Goal: Information Seeking & Learning: Learn about a topic

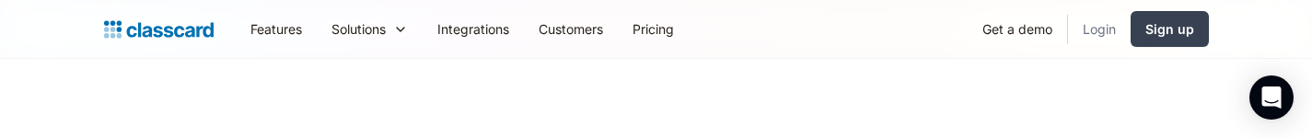
click at [1084, 29] on link "Login" at bounding box center [1099, 28] width 63 height 41
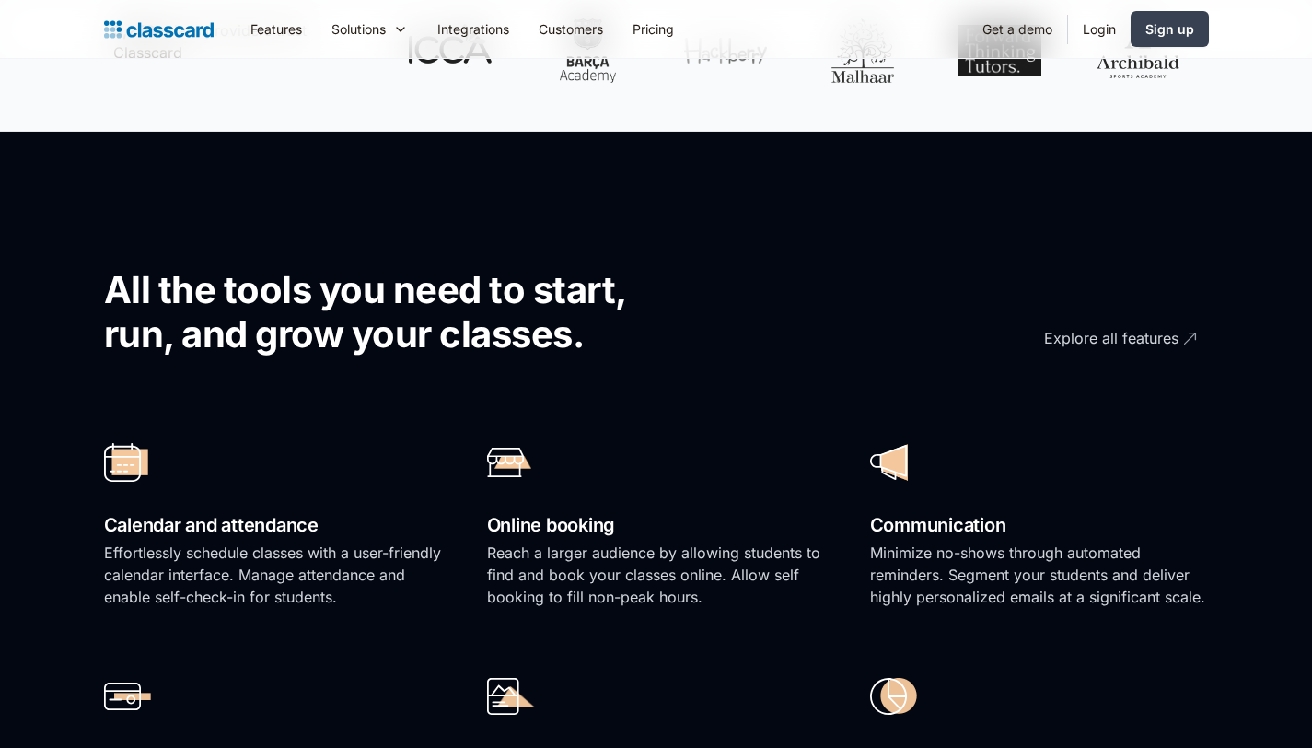
scroll to position [961, 0]
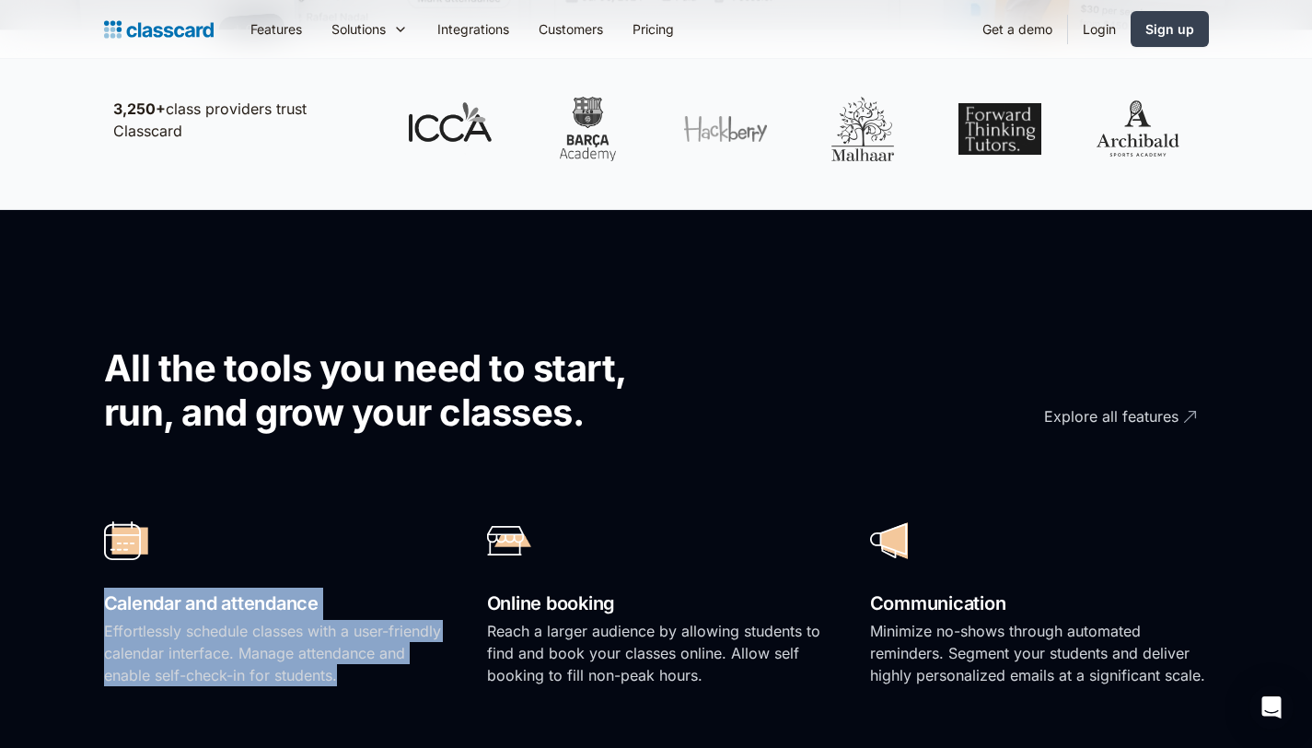
drag, startPoint x: 89, startPoint y: 600, endPoint x: 394, endPoint y: 686, distance: 316.9
click at [394, 688] on section "All the tools you need to start, run, and grow your classes. Explore all featur…" at bounding box center [656, 632] width 1312 height 844
click at [396, 681] on p "Effortlessly schedule classes with a user-friendly calendar interface. Manage a…" at bounding box center [273, 653] width 339 height 66
drag, startPoint x: 396, startPoint y: 680, endPoint x: 93, endPoint y: 601, distance: 312.9
click at [93, 601] on section "All the tools you need to start, run, and grow your classes. Explore all featur…" at bounding box center [656, 632] width 1312 height 844
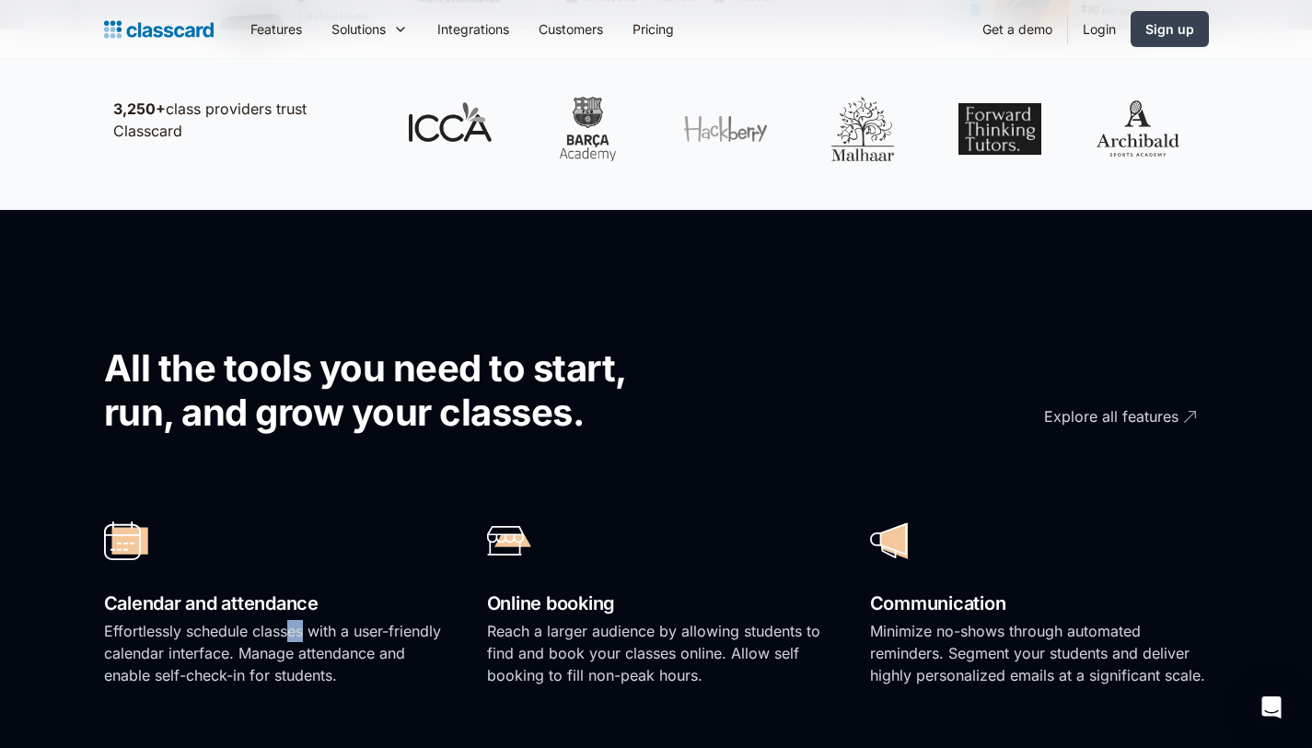
click at [285, 631] on p "Effortlessly schedule classes with a user-friendly calendar interface. Manage a…" at bounding box center [273, 653] width 339 height 66
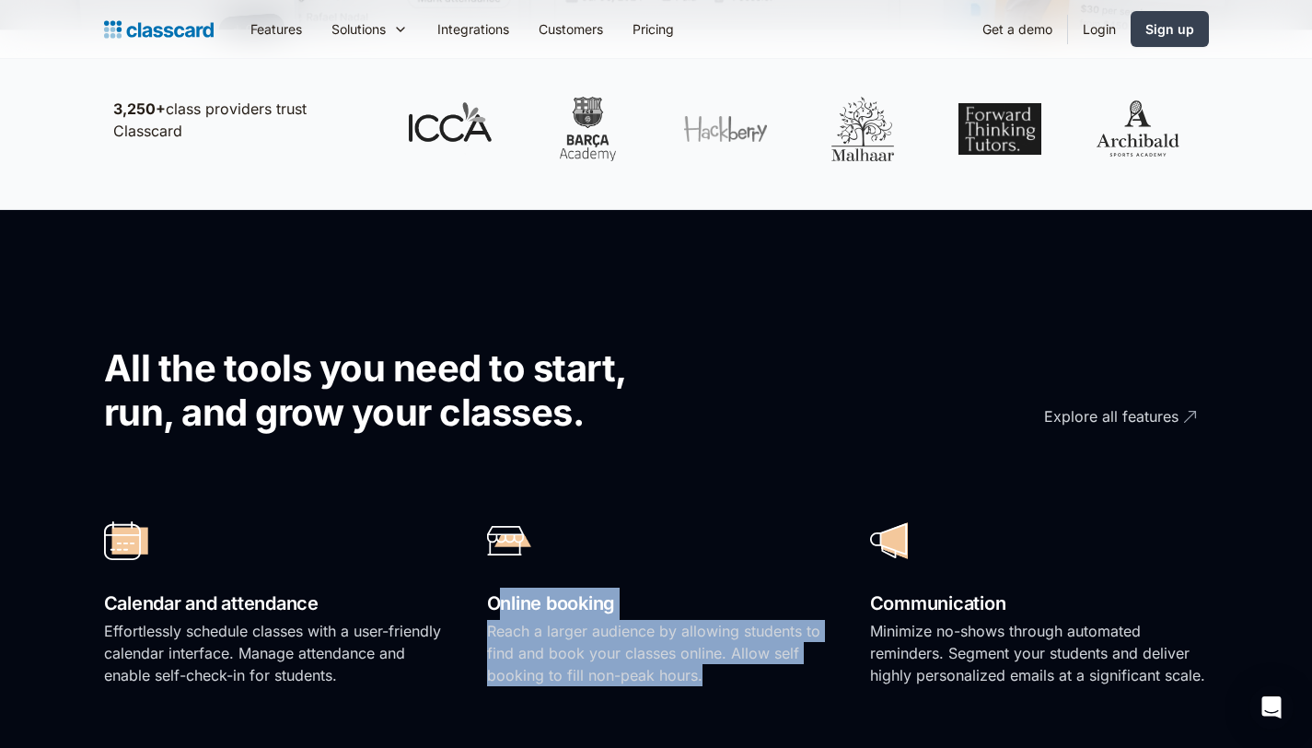
drag, startPoint x: 589, startPoint y: 623, endPoint x: 726, endPoint y: 664, distance: 142.5
click at [726, 664] on div "Online booking Reach a larger audience by allowing students to find and book yo…" at bounding box center [656, 606] width 339 height 197
click at [728, 667] on p "Reach a larger audience by allowing students to find and book your classes onli…" at bounding box center [656, 653] width 339 height 66
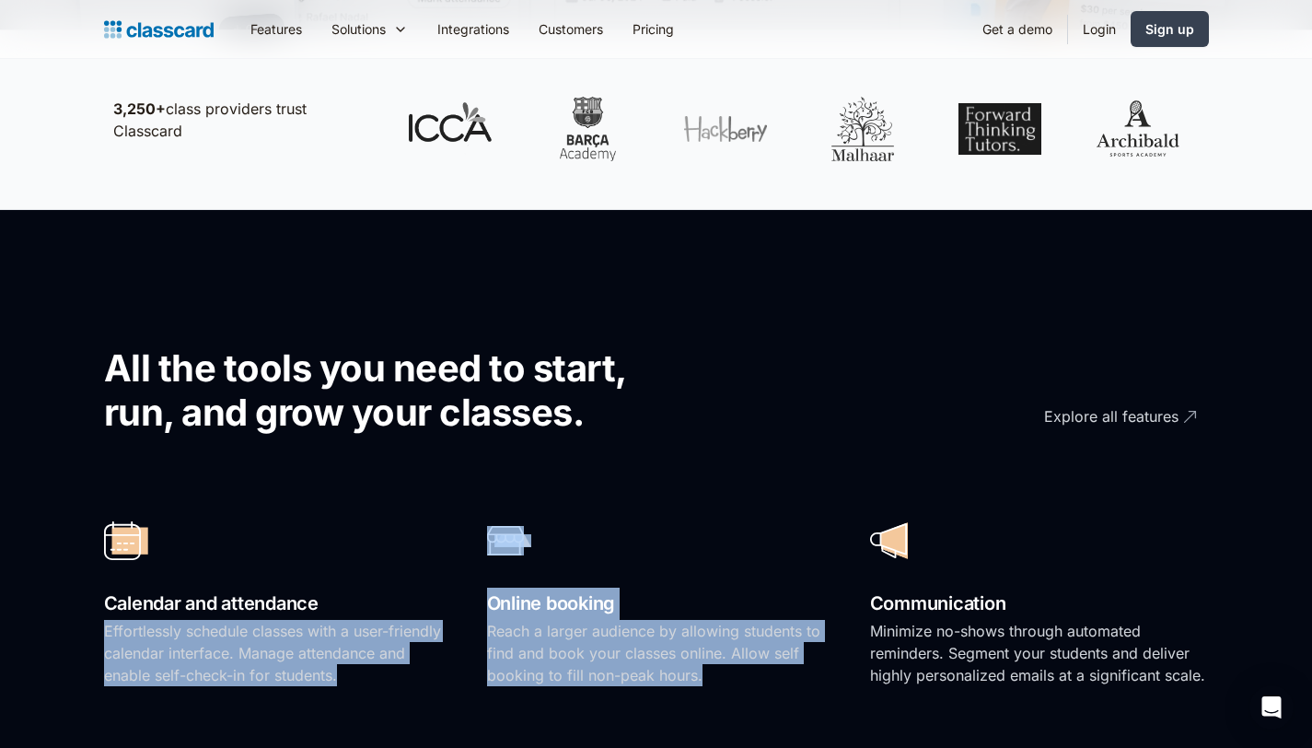
drag, startPoint x: 724, startPoint y: 674, endPoint x: 451, endPoint y: 614, distance: 279.1
click at [450, 614] on div "Calendar and attendance Effortlessly schedule classes with a user-friendly cale…" at bounding box center [656, 728] width 1105 height 468
click at [601, 616] on h2 "Online booking" at bounding box center [656, 604] width 339 height 32
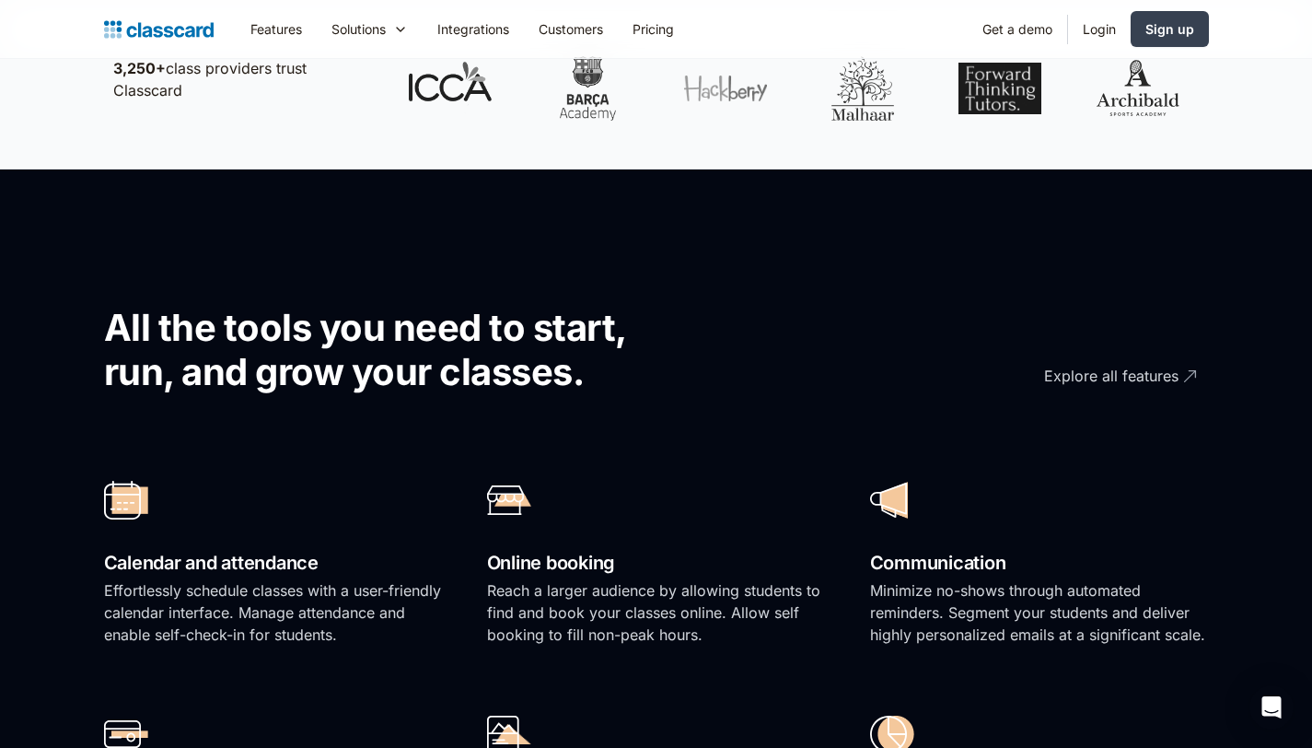
scroll to position [1064, 0]
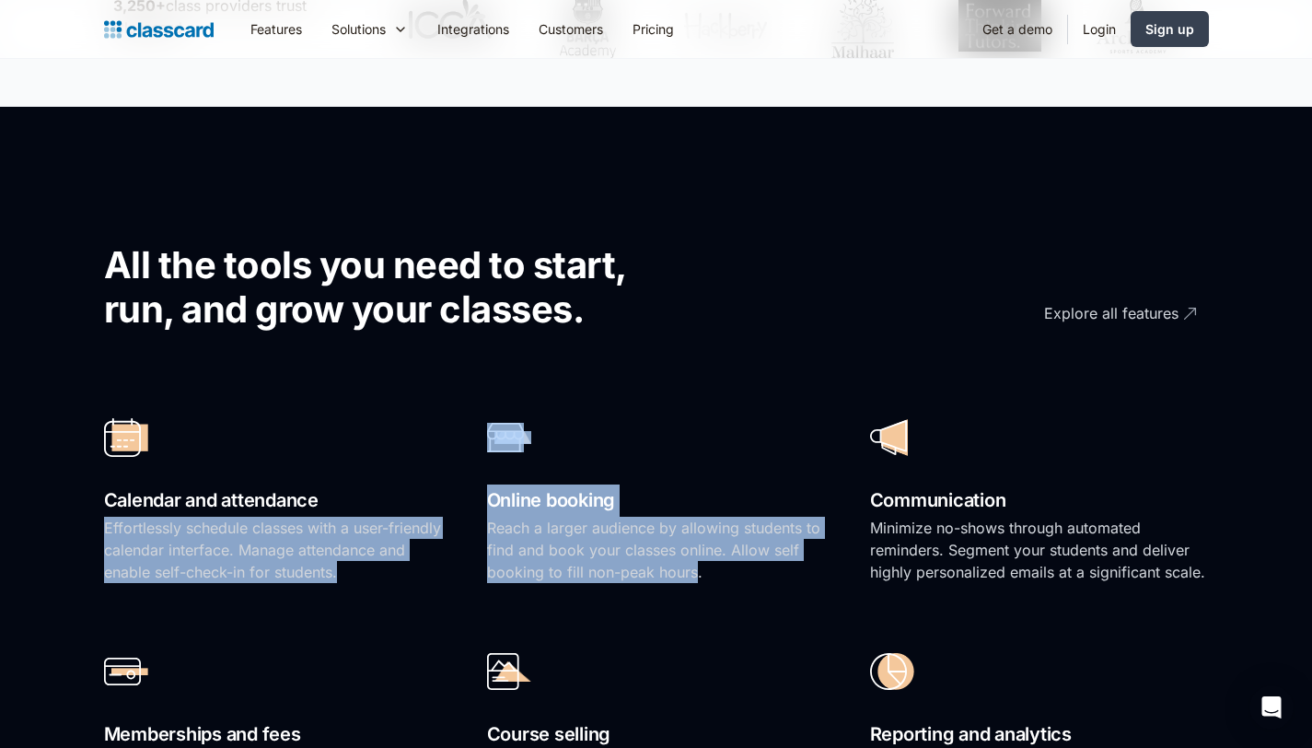
drag, startPoint x: 472, startPoint y: 507, endPoint x: 697, endPoint y: 565, distance: 232.1
click at [697, 565] on div "Calendar and attendance Effortlessly schedule classes with a user-friendly cale…" at bounding box center [656, 624] width 1105 height 468
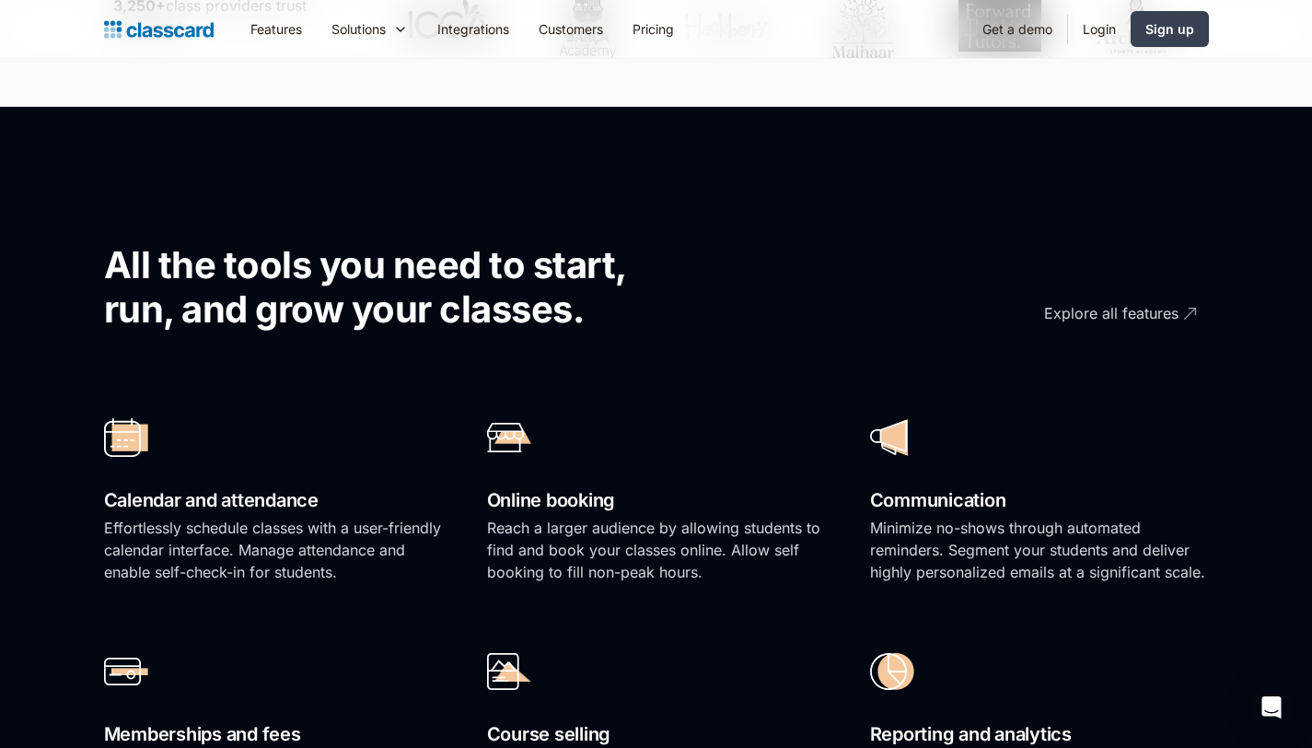
click at [756, 578] on p "Reach a larger audience by allowing students to find and book your classes onli…" at bounding box center [656, 550] width 339 height 66
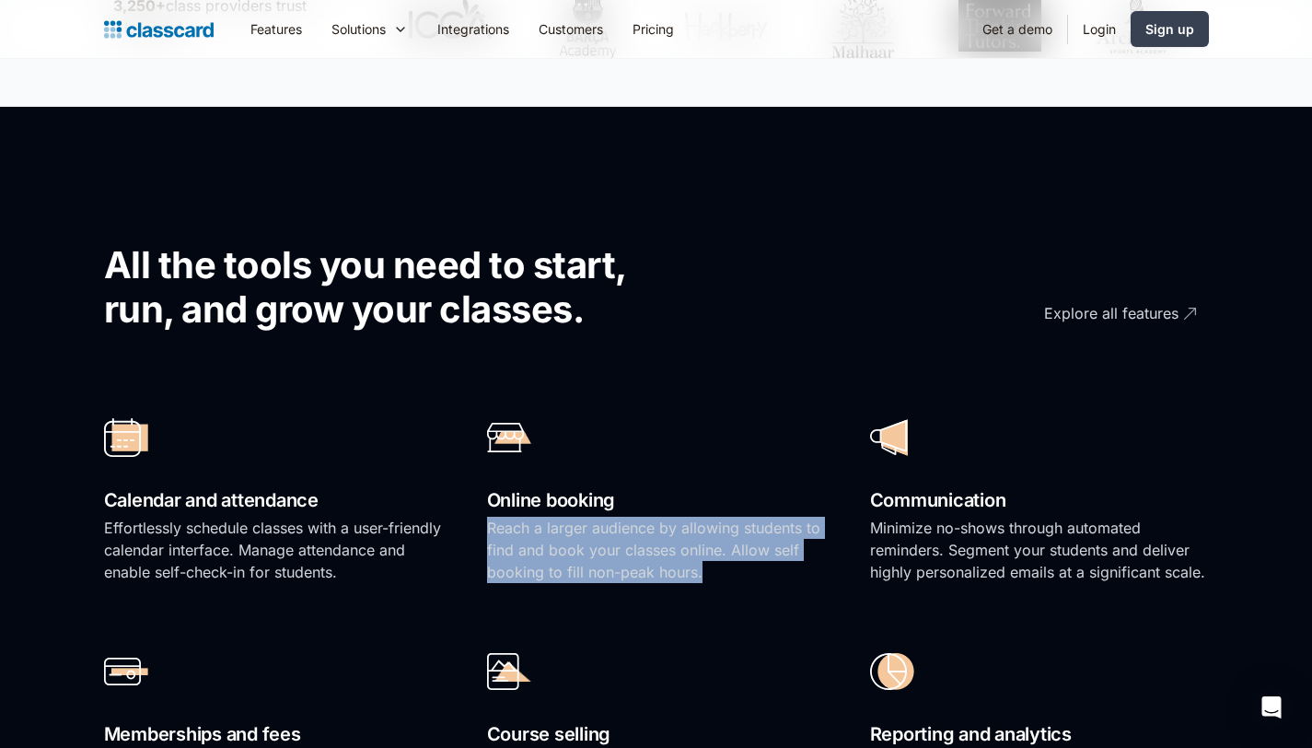
drag, startPoint x: 740, startPoint y: 580, endPoint x: 484, endPoint y: 526, distance: 261.7
click at [481, 527] on div "Calendar and attendance Effortlessly schedule classes with a user-friendly cale…" at bounding box center [656, 624] width 1105 height 468
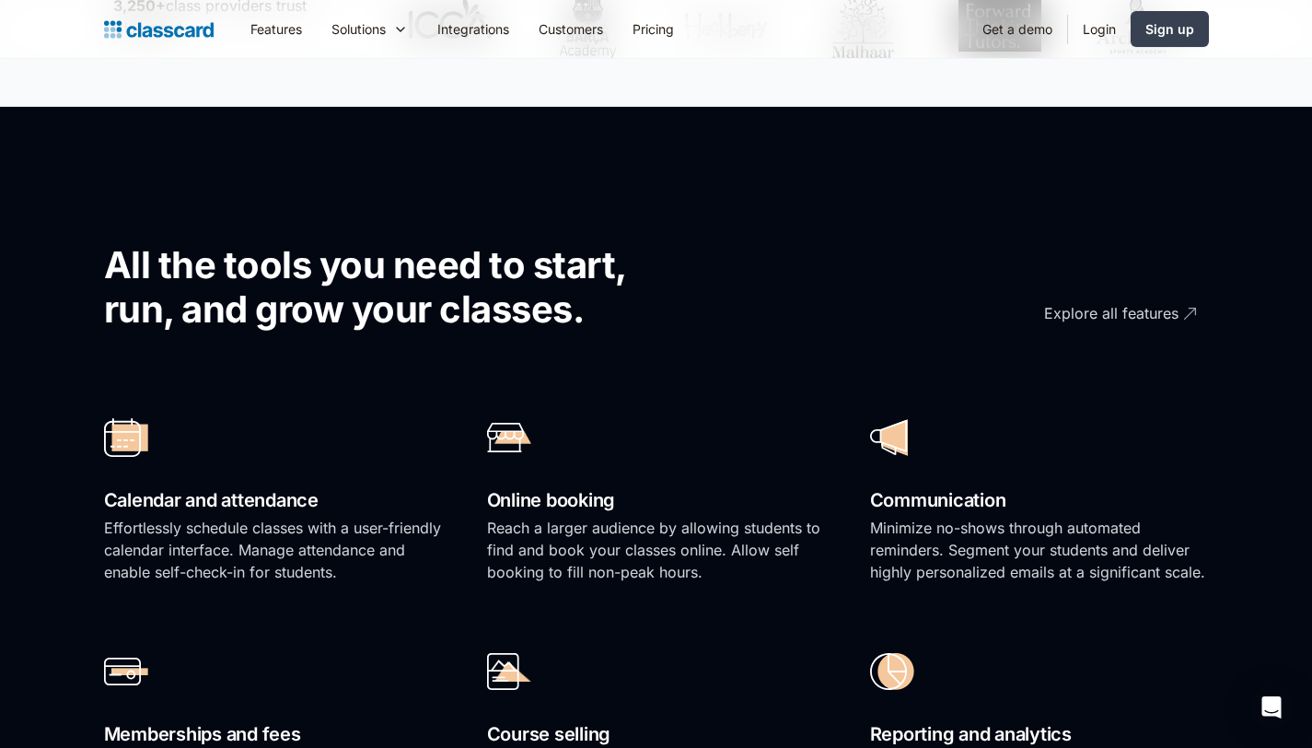
click at [880, 538] on p "Minimize no-shows through automated reminders. Segment your students and delive…" at bounding box center [1039, 550] width 339 height 66
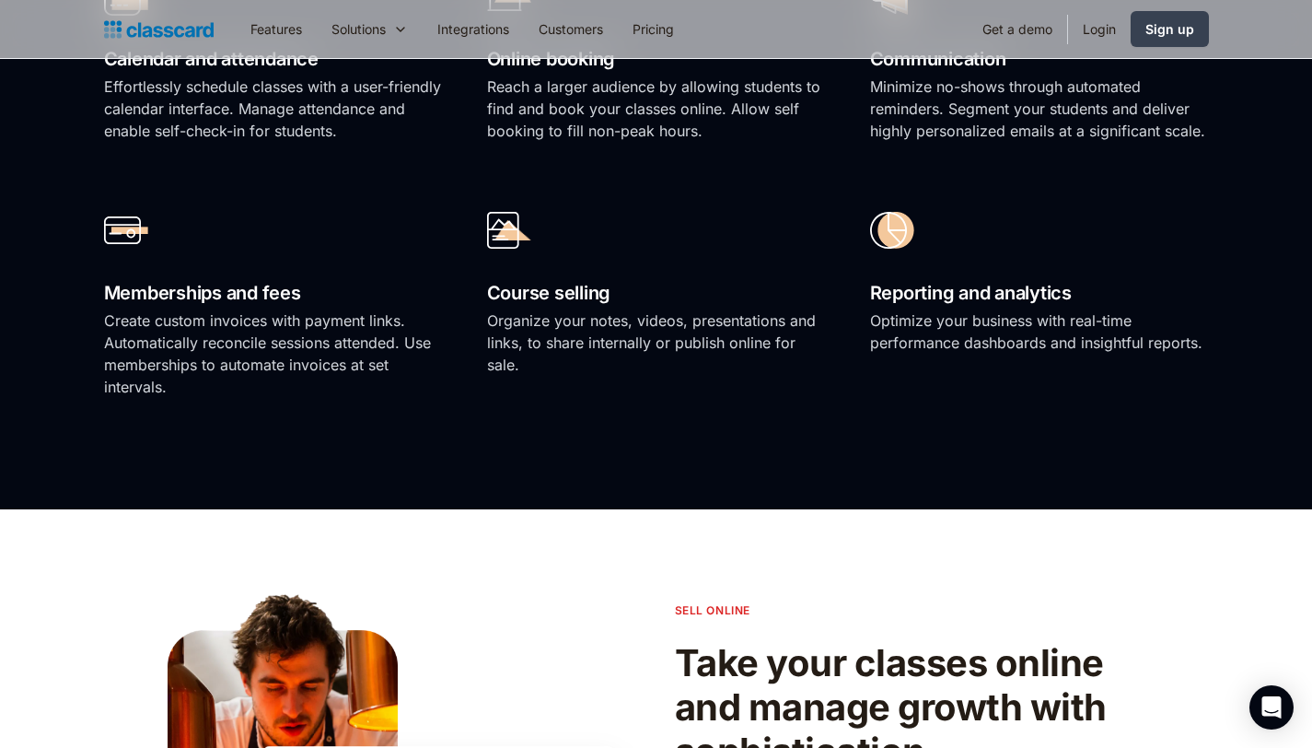
scroll to position [1620, 0]
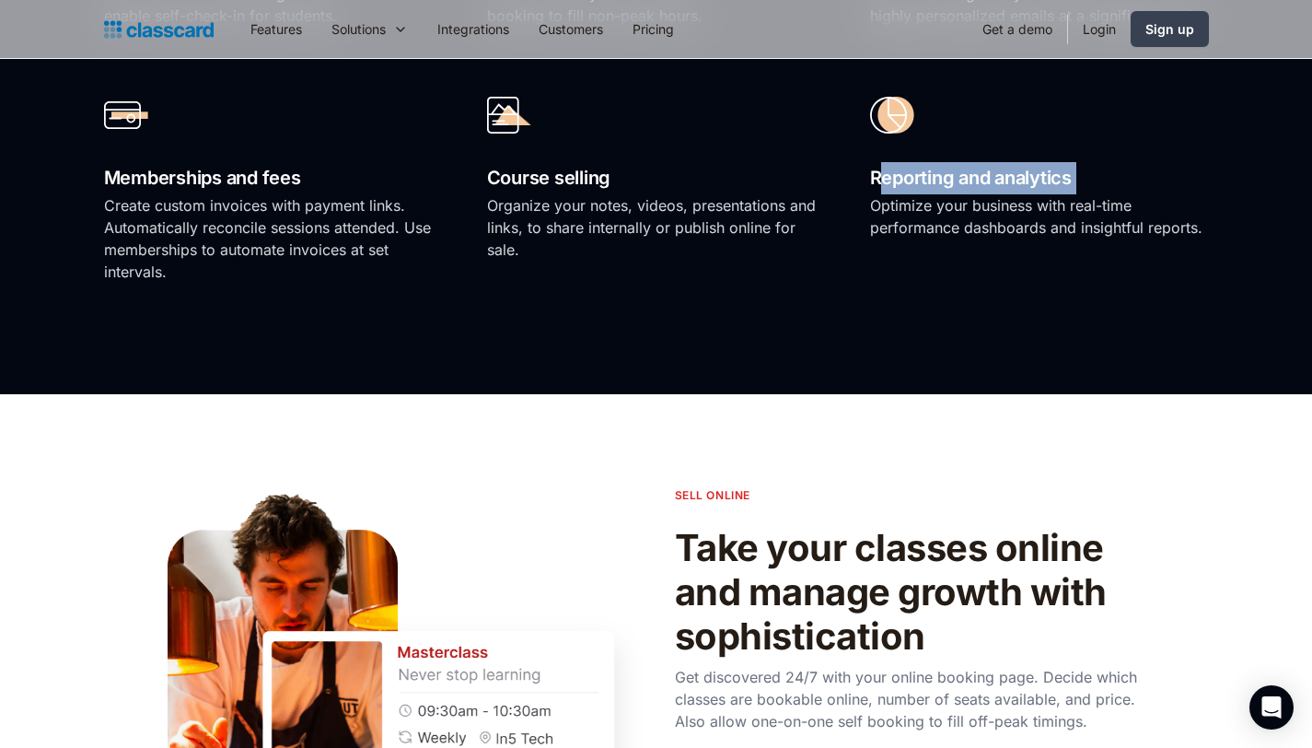
drag, startPoint x: 905, startPoint y: 185, endPoint x: 1059, endPoint y: 193, distance: 154.0
click at [1059, 193] on div "Reporting and analytics Optimize your business with real-time performance dashb…" at bounding box center [1039, 192] width 339 height 219
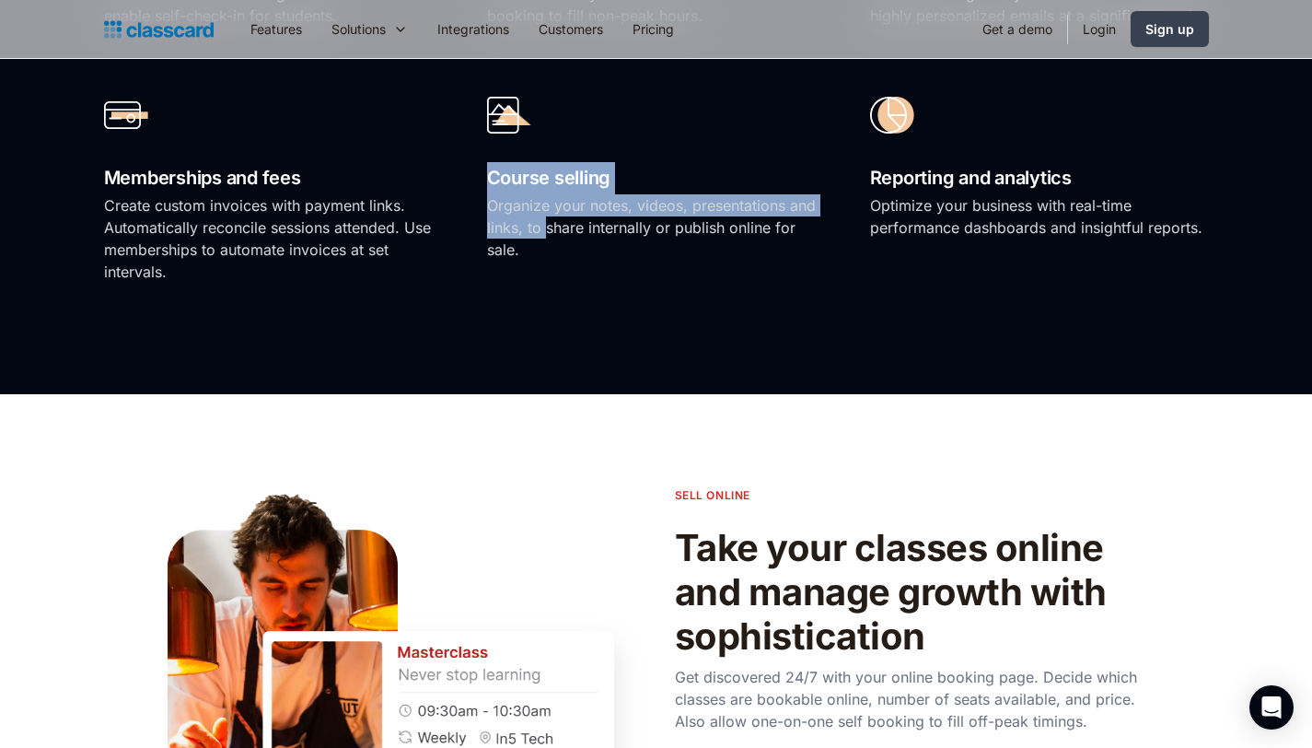
drag, startPoint x: 513, startPoint y: 204, endPoint x: 563, endPoint y: 241, distance: 61.9
click at [563, 241] on div "Calendar and attendance Effortlessly schedule classes with a user-friendly cale…" at bounding box center [656, 68] width 1105 height 468
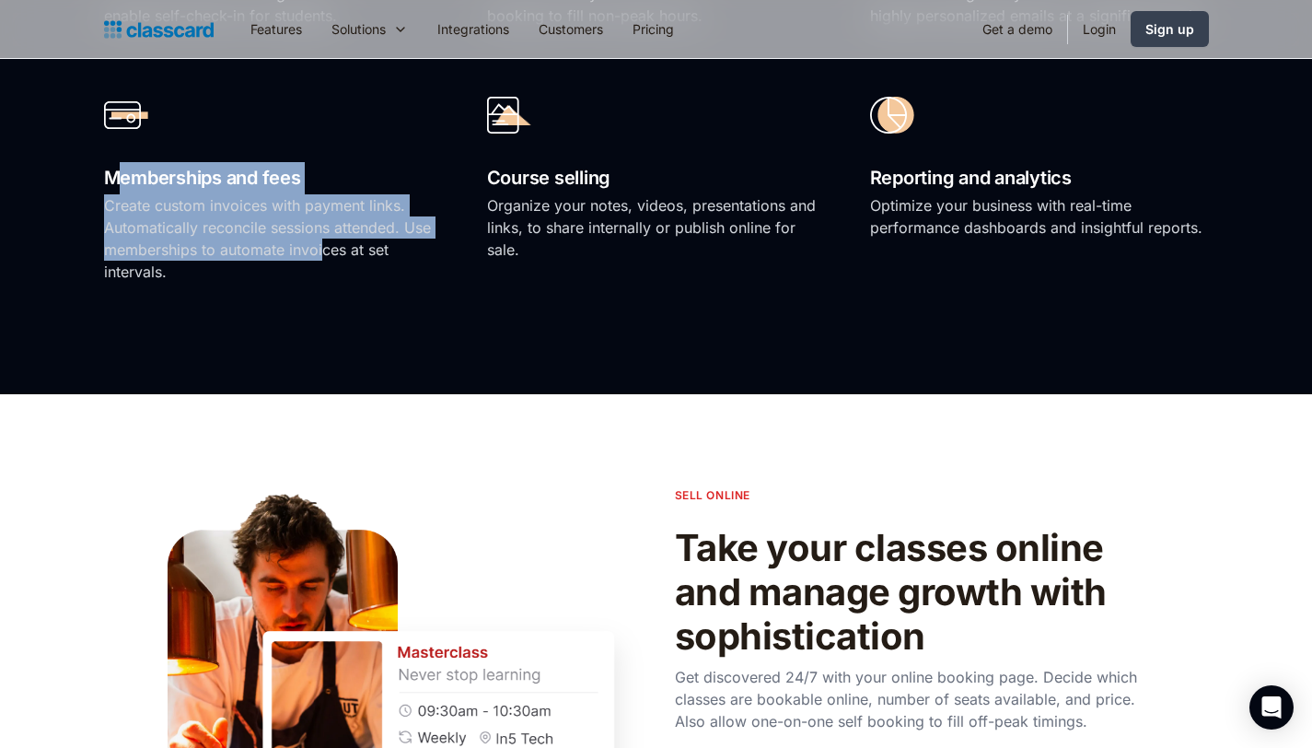
drag, startPoint x: 135, startPoint y: 175, endPoint x: 324, endPoint y: 248, distance: 202.3
click at [322, 245] on div "Memberships and fees Create custom invoices with payment links. Automatically r…" at bounding box center [273, 192] width 339 height 219
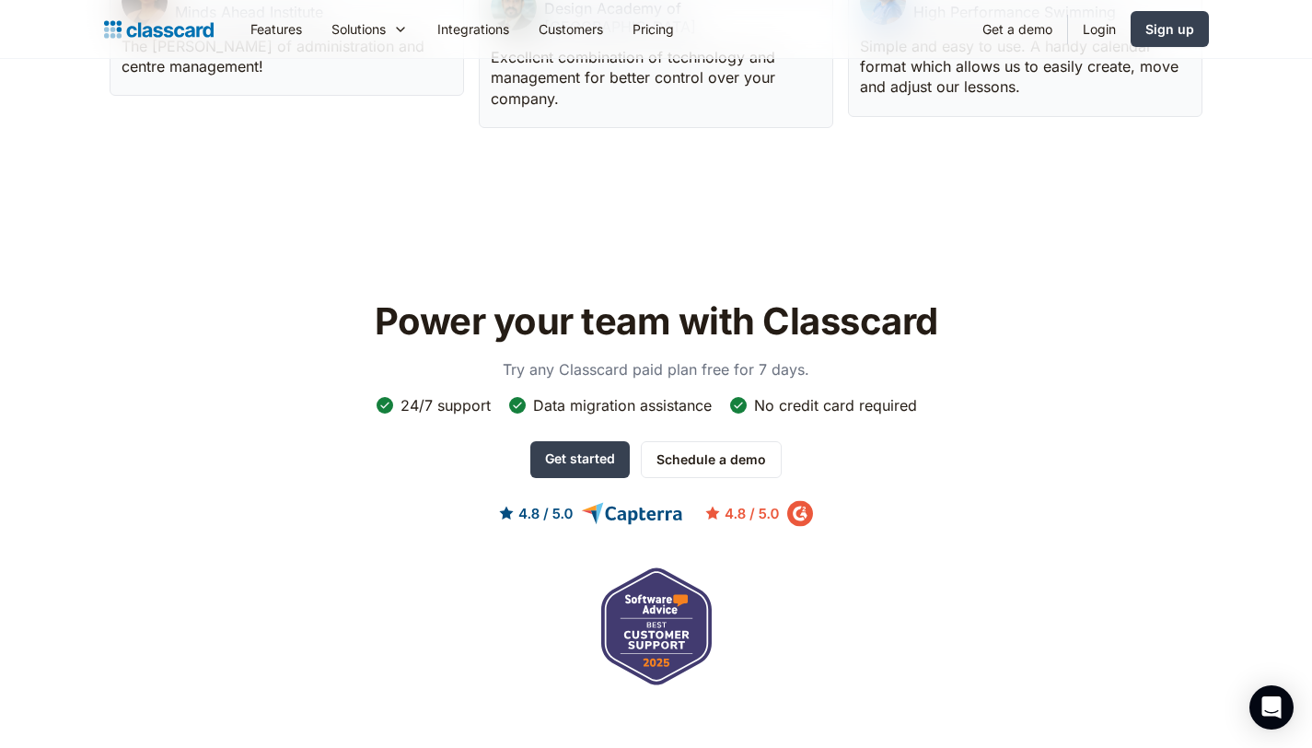
scroll to position [6152, 0]
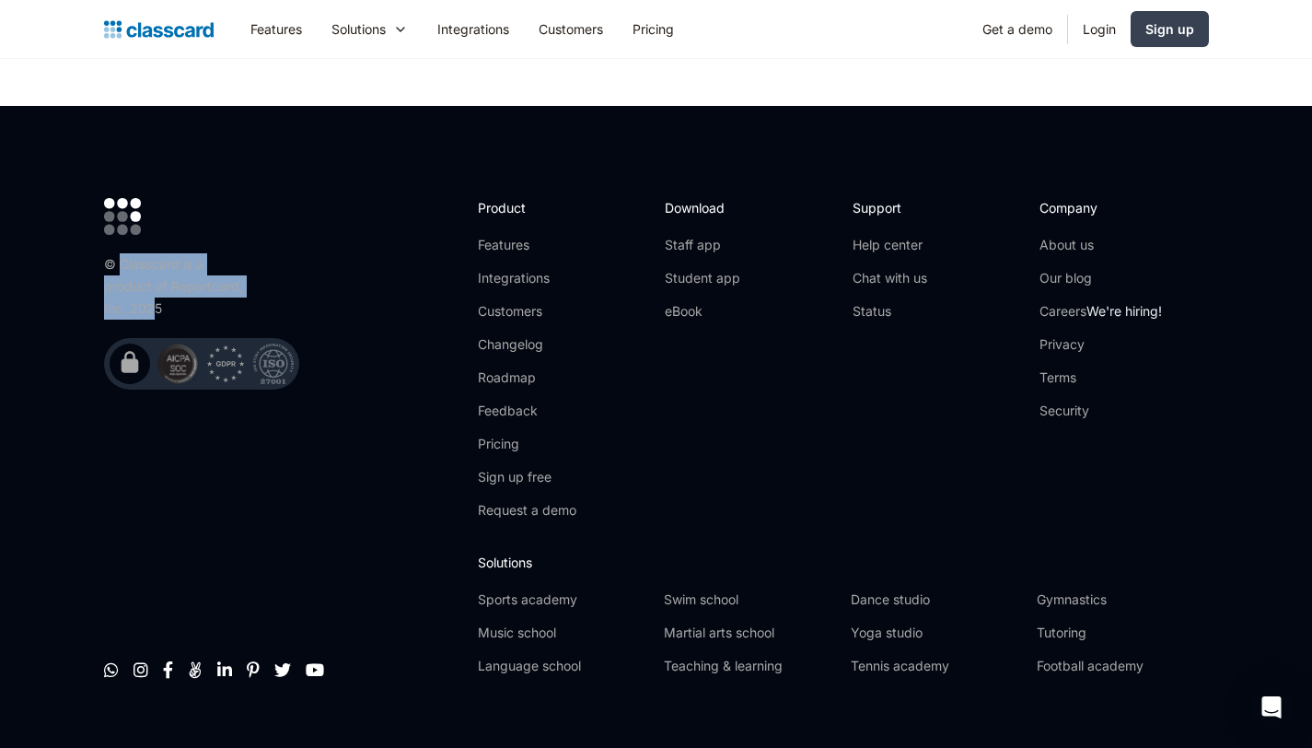
drag, startPoint x: 119, startPoint y: 226, endPoint x: 157, endPoint y: 266, distance: 55.4
click at [157, 266] on div "© Classcard is a product of Reportcard, Inc. 2025" at bounding box center [177, 286] width 147 height 66
click at [194, 278] on div "© Classcard is a product of Reportcard, Inc. 2025" at bounding box center [177, 286] width 147 height 66
drag, startPoint x: 204, startPoint y: 275, endPoint x: 125, endPoint y: 232, distance: 89.4
click at [125, 253] on div "© Classcard is a product of Reportcard, Inc. 2025" at bounding box center [177, 286] width 147 height 66
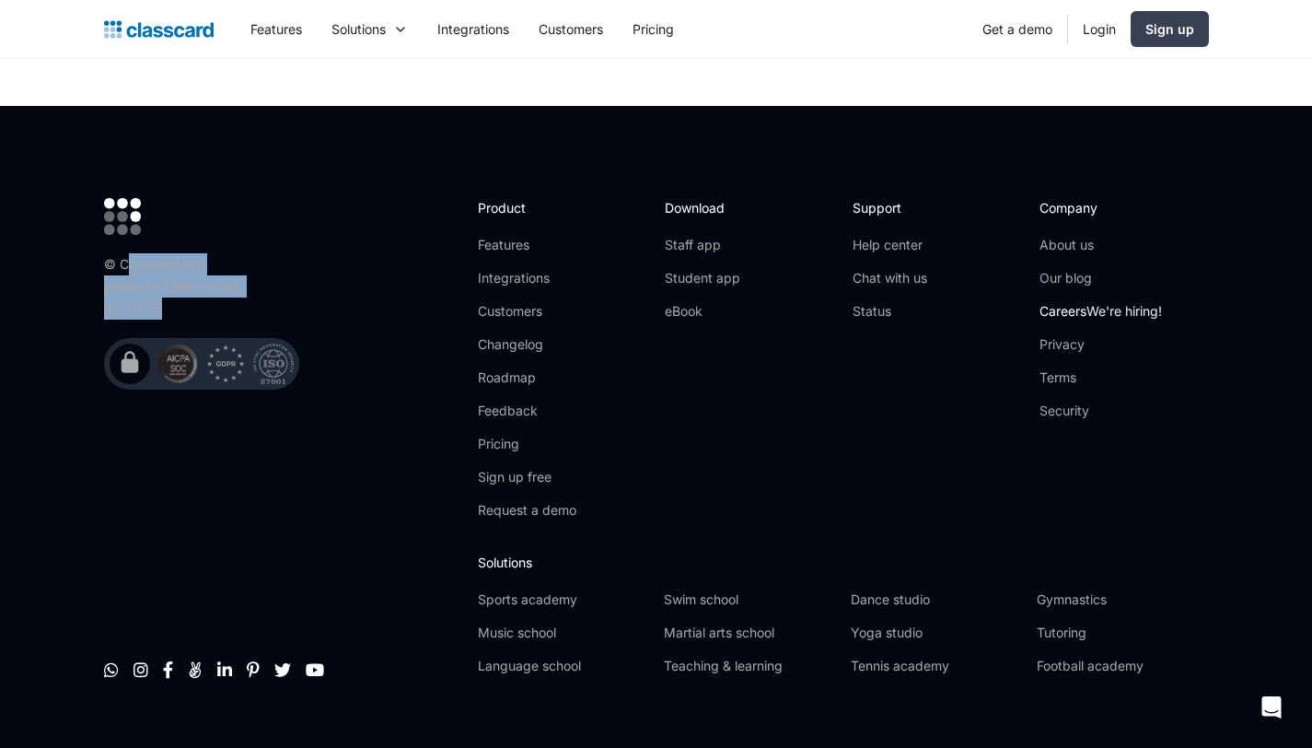
click at [1059, 302] on link "Careers We're hiring!" at bounding box center [1101, 311] width 122 height 18
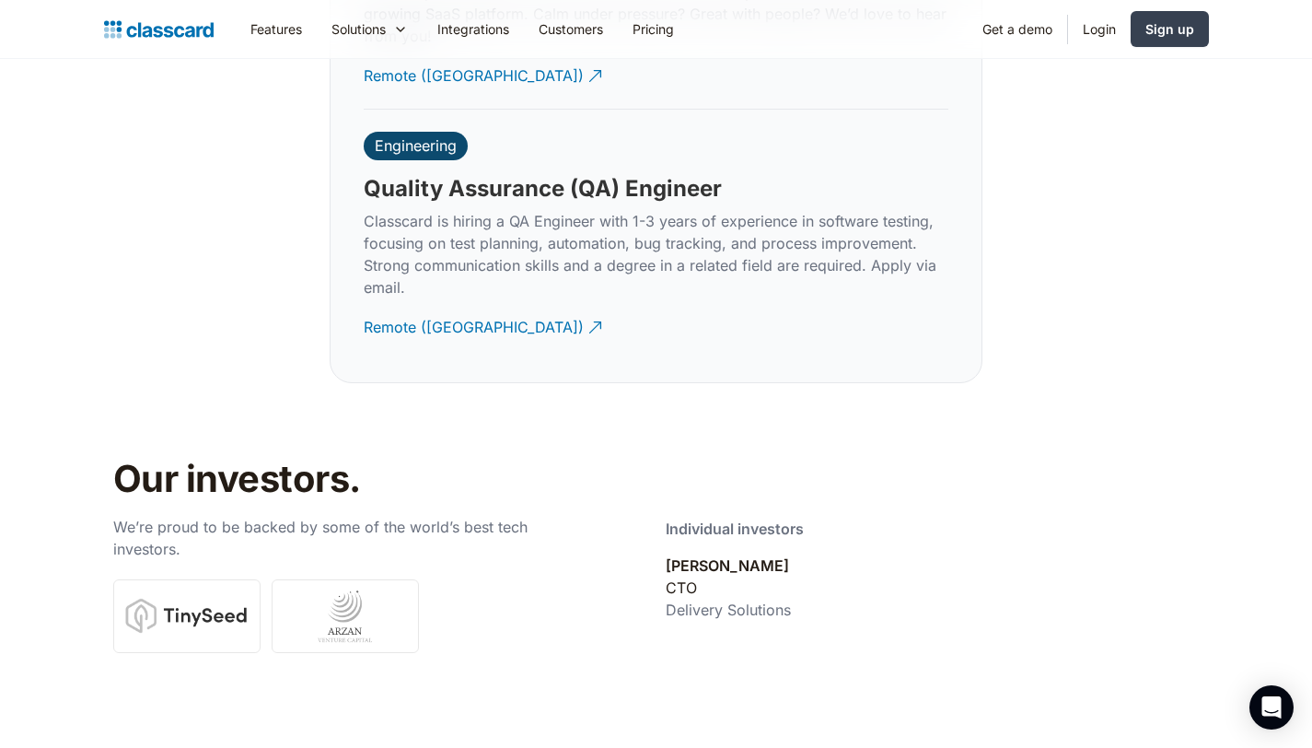
scroll to position [5600, 0]
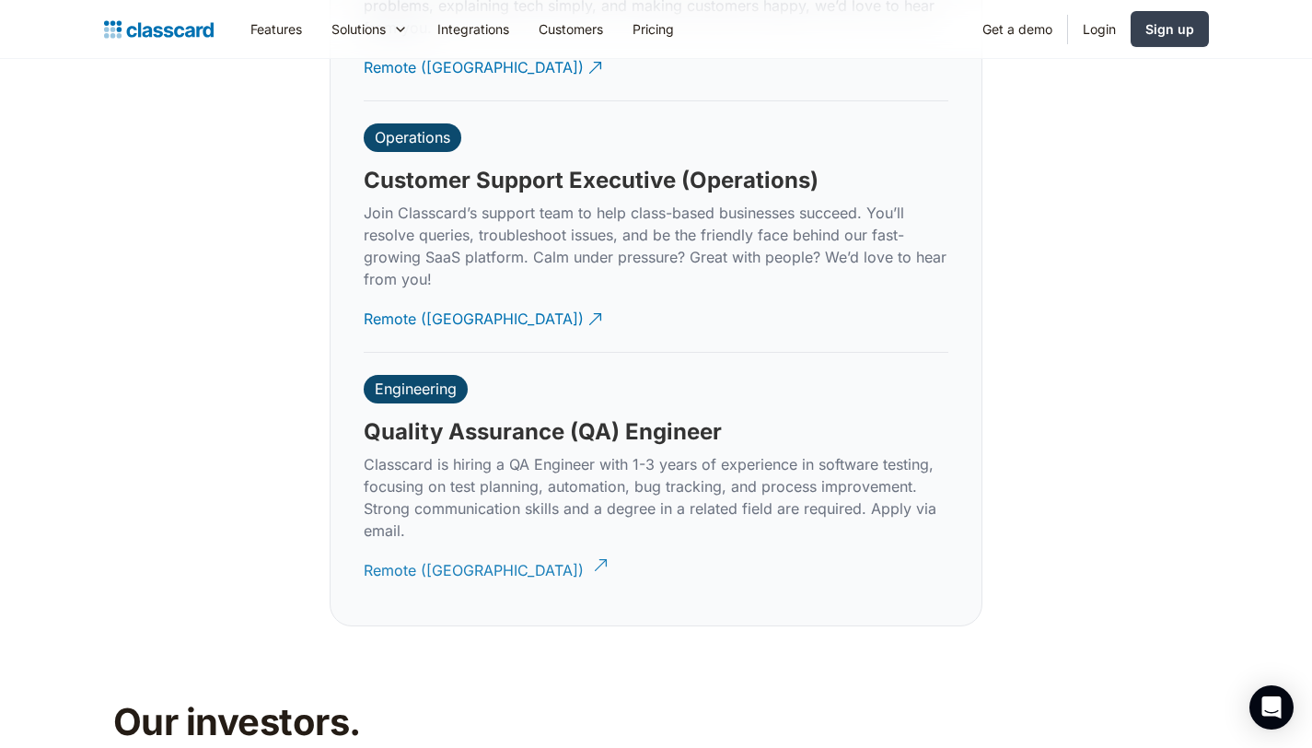
click at [591, 555] on img at bounding box center [600, 564] width 19 height 19
